Goal: Learn about a topic: Learn about a topic

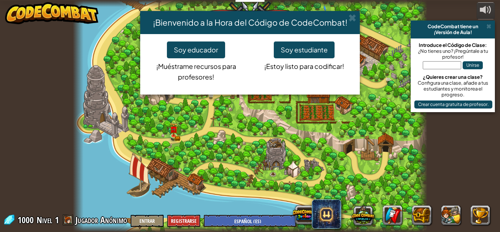
select select "es-ES"
click at [307, 47] on button "Soy estudiante" at bounding box center [304, 49] width 61 height 17
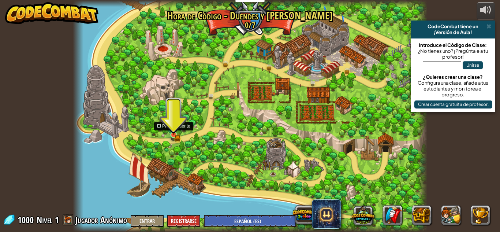
click at [173, 131] on img at bounding box center [173, 126] width 8 height 18
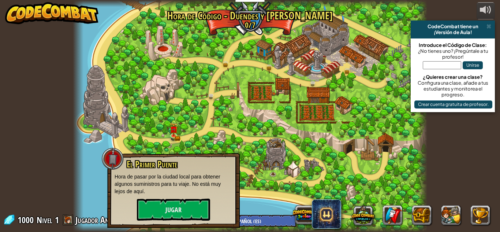
click at [68, 166] on div "powered by CodeCombat tiene un ¡Versión de Aula! Introduce el Código de Clase: …" at bounding box center [250, 116] width 500 height 232
click at [179, 132] on link at bounding box center [175, 135] width 15 height 15
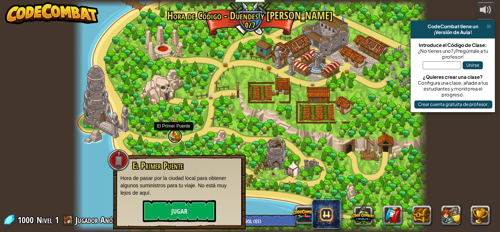
click at [179, 133] on link at bounding box center [175, 135] width 15 height 15
click at [486, 28] on span at bounding box center [488, 26] width 5 height 6
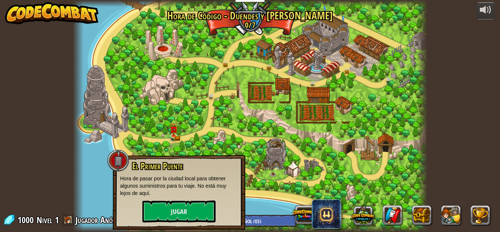
click at [260, 9] on div at bounding box center [250, 116] width 354 height 232
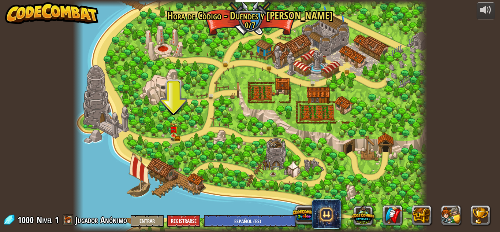
click at [48, 9] on img at bounding box center [52, 13] width 94 height 22
